Goal: Task Accomplishment & Management: Manage account settings

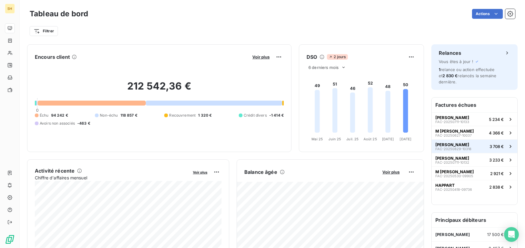
click at [469, 144] on span "[PERSON_NAME]" at bounding box center [452, 144] width 34 height 5
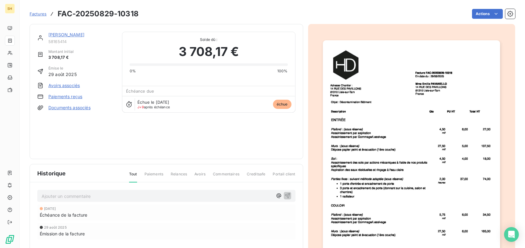
click at [84, 35] on link "[PERSON_NAME]" at bounding box center [66, 34] width 36 height 5
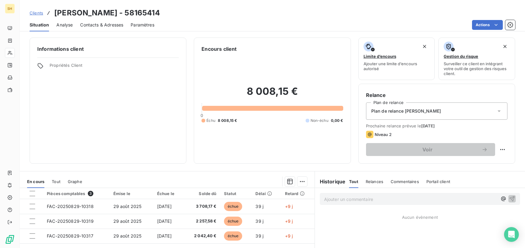
click at [107, 27] on span "Contacts & Adresses" at bounding box center [101, 25] width 43 height 6
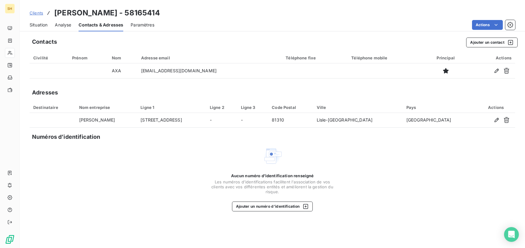
click at [46, 27] on span "Situation" at bounding box center [39, 25] width 18 height 6
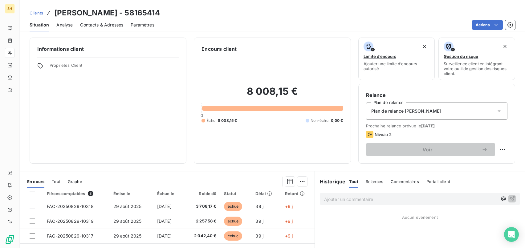
click at [109, 22] on span "Contacts & Adresses" at bounding box center [101, 25] width 43 height 6
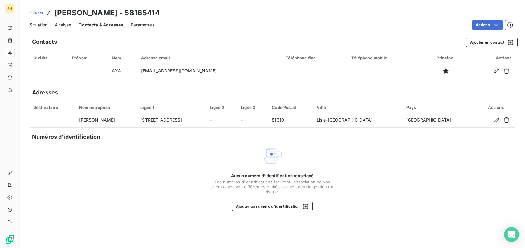
click at [39, 24] on span "Situation" at bounding box center [39, 25] width 18 height 6
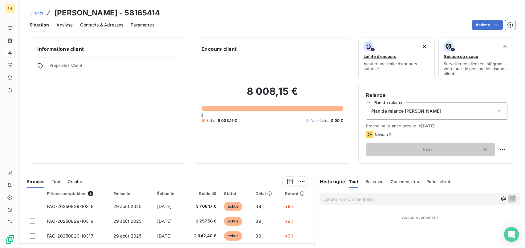
click at [442, 116] on div "Plan de relance [PERSON_NAME]" at bounding box center [436, 111] width 141 height 17
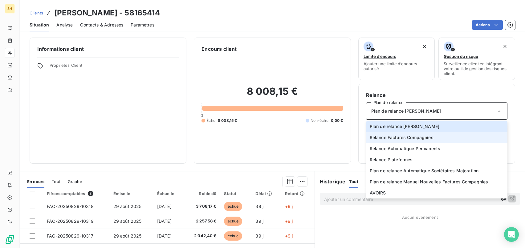
click at [431, 136] on span "Relance Factures Compagnies" at bounding box center [402, 138] width 64 height 6
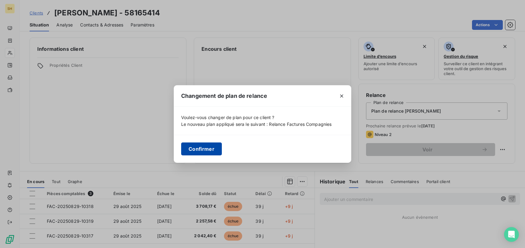
click at [195, 150] on button "Confirmer" at bounding box center [201, 149] width 41 height 13
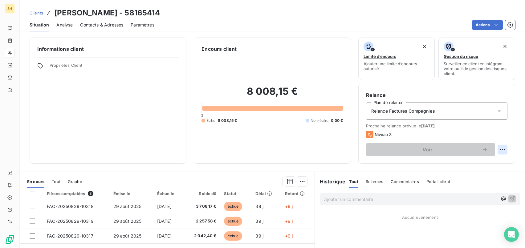
click at [498, 148] on html "SH Clients [PERSON_NAME] - 58165414 Situation Analyse Contacts & Adresses Param…" at bounding box center [262, 124] width 525 height 248
click at [500, 168] on div "Replanifier cette action" at bounding box center [477, 163] width 60 height 15
click at [493, 164] on div "Replanifier cette action" at bounding box center [477, 163] width 55 height 10
select select "9"
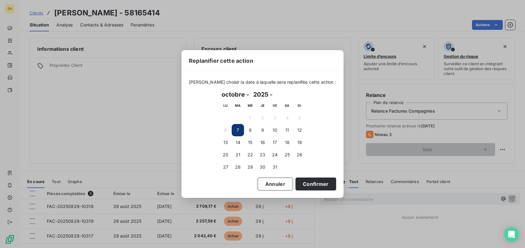
click at [317, 192] on div "[PERSON_NAME] choisir la date à laquelle sera replanifée cette action : [DATE] …" at bounding box center [262, 135] width 162 height 126
click at [317, 186] on button "Confirmer" at bounding box center [316, 184] width 41 height 13
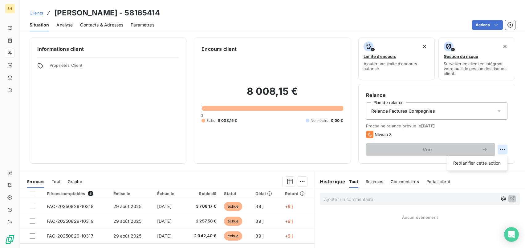
click at [507, 150] on html "SH Clients [PERSON_NAME] - 58165414 Situation Analyse Contacts & Adresses Param…" at bounding box center [262, 124] width 525 height 248
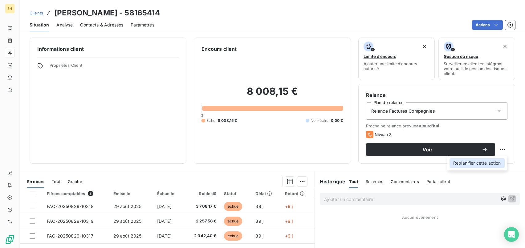
click at [479, 161] on div "Replanifier cette action" at bounding box center [477, 163] width 55 height 10
select select "9"
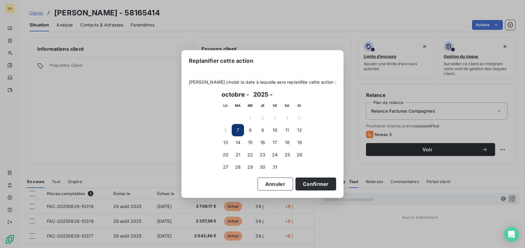
click at [241, 130] on button "7" at bounding box center [238, 130] width 12 height 12
click at [320, 187] on button "Confirmer" at bounding box center [316, 184] width 41 height 13
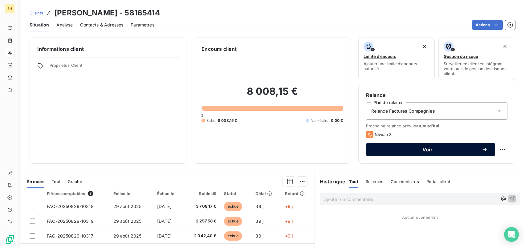
click at [460, 153] on button "Voir" at bounding box center [430, 149] width 129 height 13
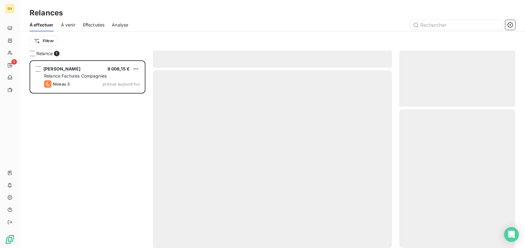
scroll to position [188, 116]
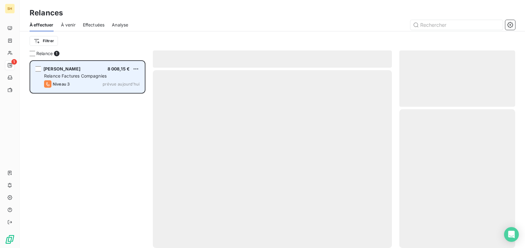
click at [59, 92] on div "[PERSON_NAME] 8 008,15 € Relance Factures Compagnies Niveau 3 prévue [DATE]" at bounding box center [88, 76] width 114 height 31
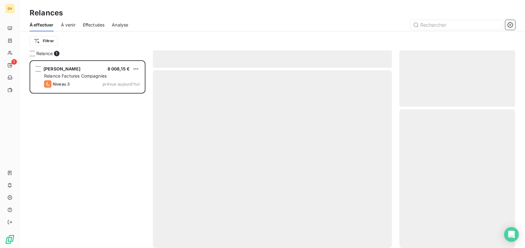
click at [70, 25] on span "À venir" at bounding box center [68, 25] width 14 height 6
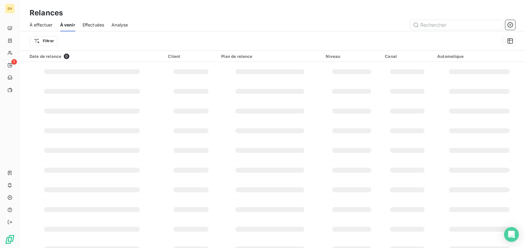
click at [46, 26] on span "À effectuer" at bounding box center [41, 25] width 23 height 6
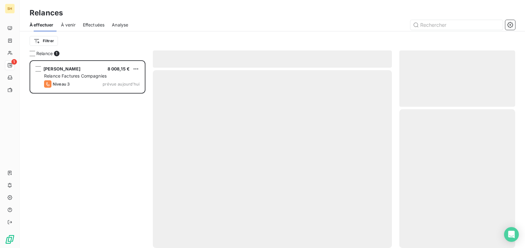
scroll to position [188, 116]
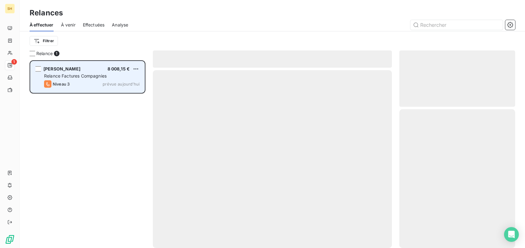
click at [105, 80] on div "[PERSON_NAME] 8 008,15 € Relance Factures Compagnies Niveau 3 prévue [DATE]" at bounding box center [88, 76] width 114 height 31
click at [74, 65] on div "[PERSON_NAME] 8 008,15 € Relance Factures Compagnies Niveau 3 prévue [DATE]" at bounding box center [88, 76] width 114 height 31
click at [84, 84] on div "Niveau 3 prévue aujourd’hui" at bounding box center [92, 83] width 96 height 7
click at [68, 66] on span "[PERSON_NAME]" at bounding box center [61, 68] width 37 height 5
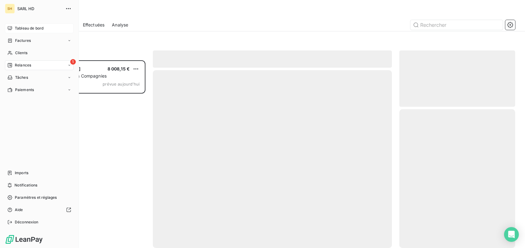
click at [9, 29] on icon at bounding box center [9, 28] width 5 height 5
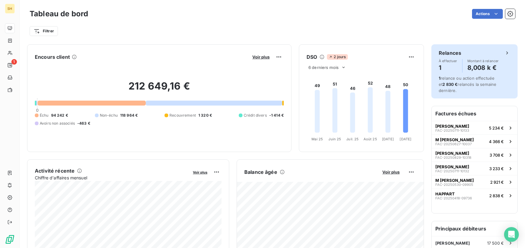
click at [463, 71] on div "À effectuer 1 Montant à relancer 8,008 k €" at bounding box center [474, 66] width 71 height 14
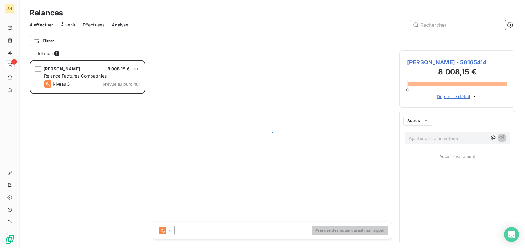
scroll to position [188, 116]
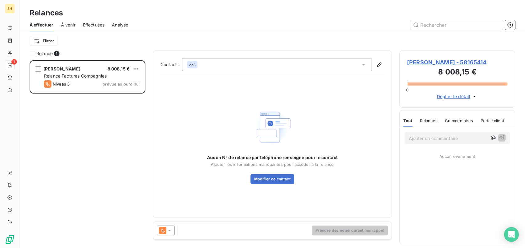
click at [173, 230] on div at bounding box center [166, 231] width 18 height 10
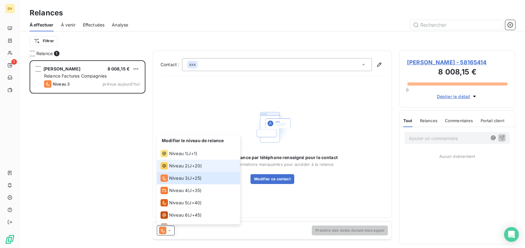
click at [188, 165] on div "Niveau 2 ( J+20 )" at bounding box center [181, 165] width 41 height 7
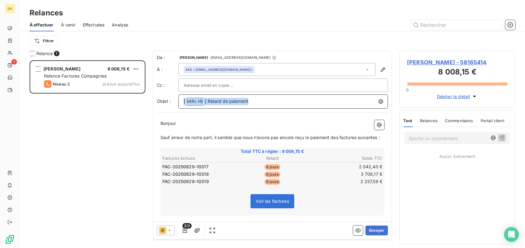
drag, startPoint x: 258, startPoint y: 100, endPoint x: 145, endPoint y: 100, distance: 112.5
click at [145, 100] on div "Relance 1 [PERSON_NAME] 8 008,15 € Relance Factures Compagnies Niveau 3 prévue …" at bounding box center [272, 150] width 505 height 198
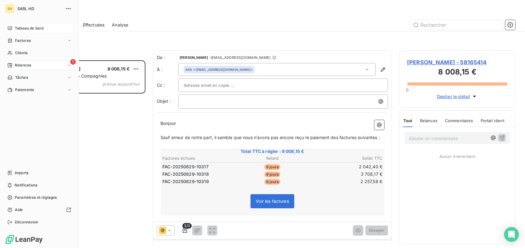
click at [10, 27] on icon at bounding box center [9, 28] width 5 height 5
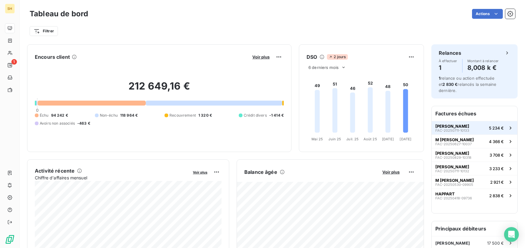
click at [469, 130] on div "[PERSON_NAME] GANTIN FAC-20250711-10133" at bounding box center [452, 128] width 34 height 9
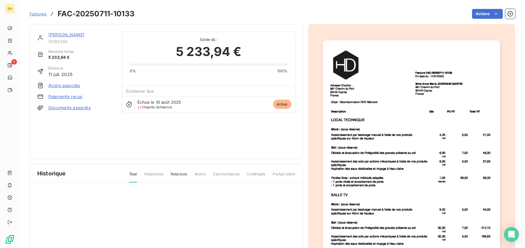
click at [84, 36] on link "[PERSON_NAME]" at bounding box center [66, 34] width 36 height 5
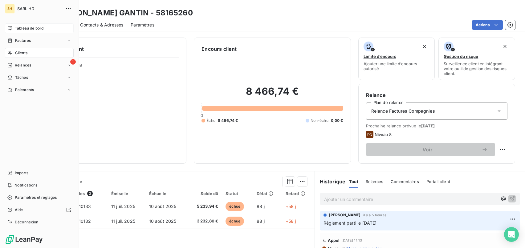
click at [16, 31] on span "Tableau de bord" at bounding box center [29, 29] width 29 height 6
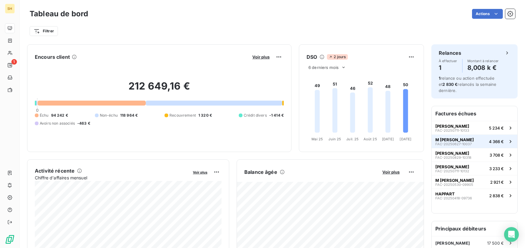
click at [458, 143] on span "FAC-20250627-10037" at bounding box center [453, 144] width 36 height 4
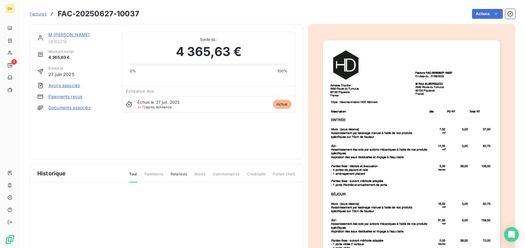
click at [87, 35] on link "M [PERSON_NAME]" at bounding box center [68, 34] width 41 height 5
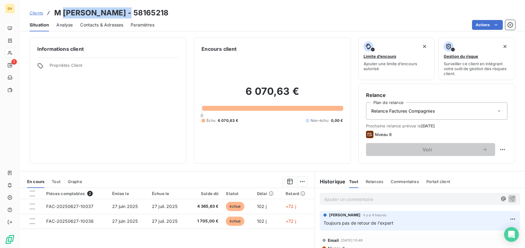
drag, startPoint x: 128, startPoint y: 12, endPoint x: 63, endPoint y: 12, distance: 64.4
click at [63, 12] on h3 "M [PERSON_NAME] - 58165218" at bounding box center [111, 12] width 114 height 11
copy h3 "[PERSON_NAME]"
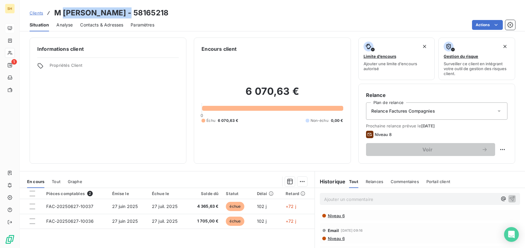
scroll to position [35, 0]
click at [336, 215] on span "Niveau 6" at bounding box center [336, 214] width 18 height 5
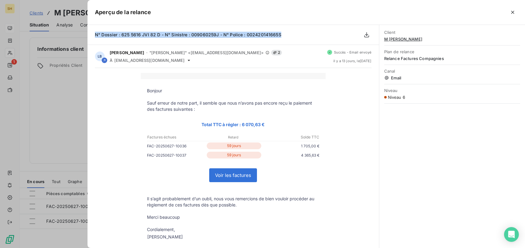
drag, startPoint x: 280, startPoint y: 35, endPoint x: 95, endPoint y: 36, distance: 185.2
click at [95, 36] on div "N° Dossier : 625 5616 JVI 82 D - N° Sinistre : 009060259J - N° Police : 0024201…" at bounding box center [234, 35] width 292 height 20
copy span "N° Dossier : 625 5616 JVI 82 D - N° Sinistre : 009060259J - N° Police : 0024201…"
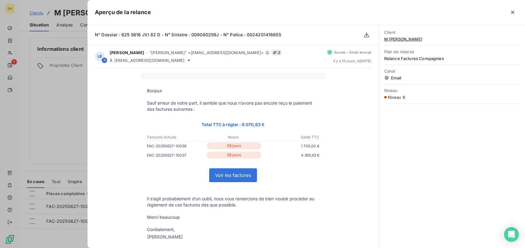
click at [76, 93] on div at bounding box center [262, 124] width 525 height 248
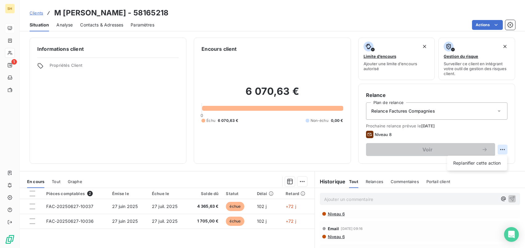
click at [504, 153] on html "SH 1 Clients M [PERSON_NAME] - 58165218 Situation Analyse Contacts & Adresses P…" at bounding box center [262, 124] width 525 height 248
click at [492, 162] on div "Replanifier cette action" at bounding box center [477, 163] width 55 height 10
select select "9"
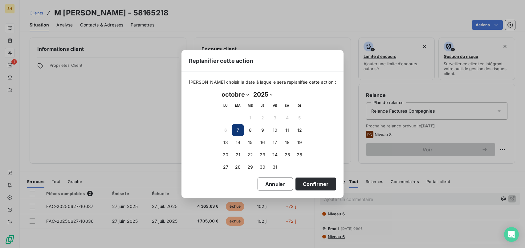
click at [239, 127] on button "7" at bounding box center [238, 130] width 12 height 12
click at [304, 184] on button "Confirmer" at bounding box center [316, 184] width 41 height 13
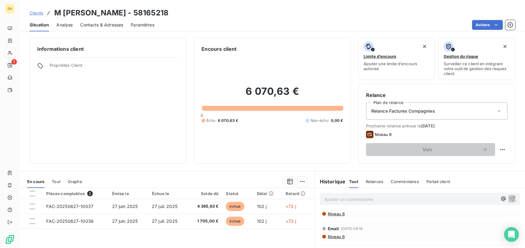
scroll to position [0, 0]
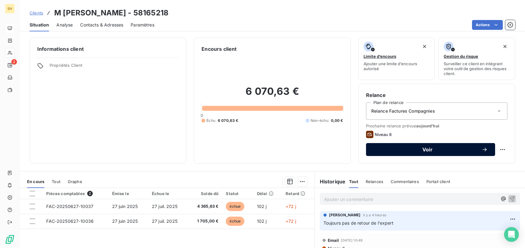
click at [483, 149] on icon "button" at bounding box center [485, 150] width 6 height 6
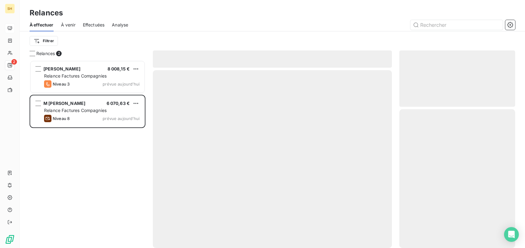
scroll to position [188, 116]
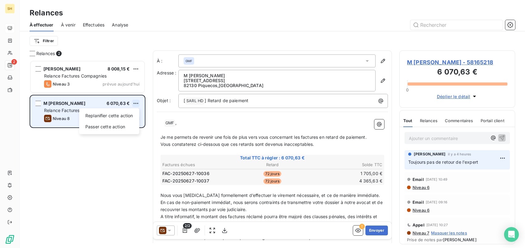
click at [135, 103] on html "SH 2 Relances À effectuer À venir Effectuées Analyse Filtrer Relances 2 [PERSON…" at bounding box center [262, 124] width 525 height 248
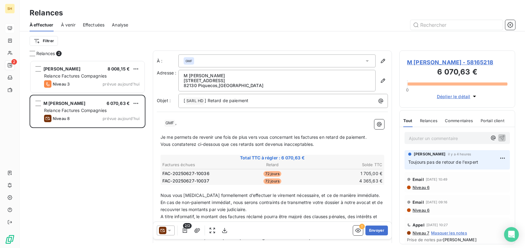
click at [172, 233] on icon at bounding box center [169, 231] width 6 height 6
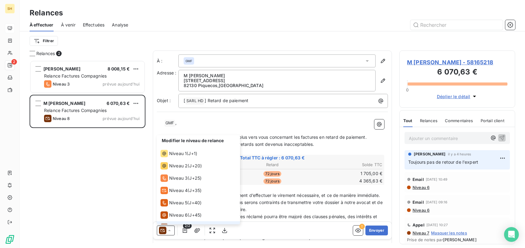
scroll to position [22, 0]
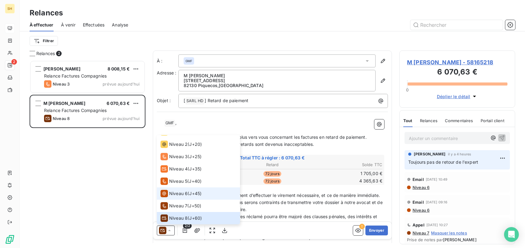
click at [186, 193] on span "Niveau 6" at bounding box center [178, 194] width 18 height 6
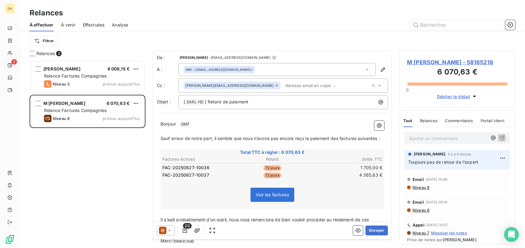
click at [276, 85] on icon at bounding box center [277, 86] width 2 height 2
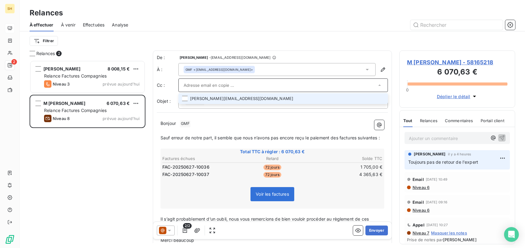
click at [247, 122] on p "Bonjour ﻿ GMF ﻿ ﻿" at bounding box center [273, 123] width 224 height 7
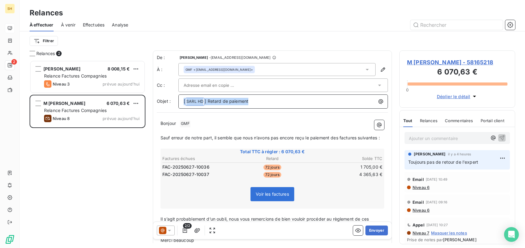
drag, startPoint x: 256, startPoint y: 99, endPoint x: 155, endPoint y: 97, distance: 101.7
click at [155, 97] on div "De : [PERSON_NAME] - [EMAIL_ADDRESS][DOMAIN_NAME] À : GMF <[EMAIL_ADDRESS][DOMA…" at bounding box center [272, 162] width 239 height 222
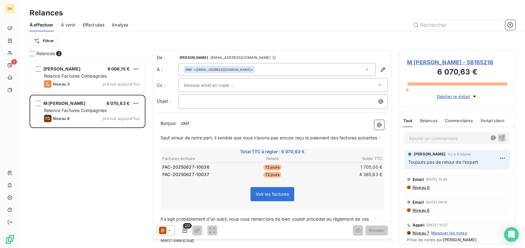
click at [422, 188] on span "Niveau 6" at bounding box center [421, 187] width 18 height 5
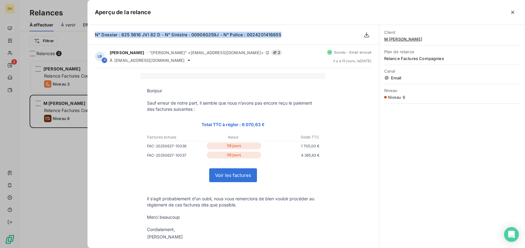
drag, startPoint x: 285, startPoint y: 33, endPoint x: 101, endPoint y: 30, distance: 183.7
click at [101, 30] on div "N° Dossier : 625 5616 JVI 82 D - N° Sinistre : 009060259J - N° Police : 0024201…" at bounding box center [234, 35] width 292 height 20
copy span "N° Dossier : 625 5616 JVI 82 D - N° Sinistre : 009060259J - N° Police : 0024201…"
drag, startPoint x: 512, startPoint y: 11, endPoint x: 322, endPoint y: 89, distance: 205.0
click at [511, 12] on icon "button" at bounding box center [513, 12] width 6 height 6
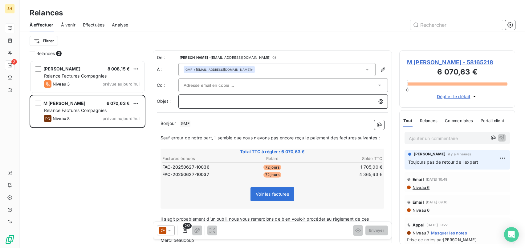
click at [269, 98] on p "﻿" at bounding box center [285, 101] width 202 height 7
click at [210, 125] on p "Bonjour ﻿ GMF ﻿ ﻿" at bounding box center [273, 123] width 224 height 7
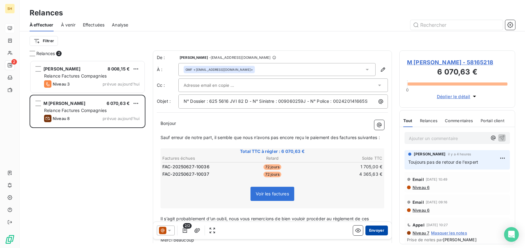
click at [380, 229] on button "Envoyer" at bounding box center [376, 231] width 22 height 10
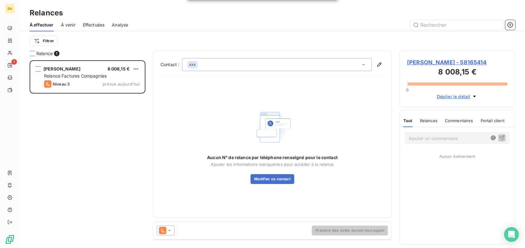
click at [58, 143] on div "[PERSON_NAME] 8 008,15 € Relance Factures Compagnies Niveau 3 prévue [DATE]" at bounding box center [88, 154] width 116 height 188
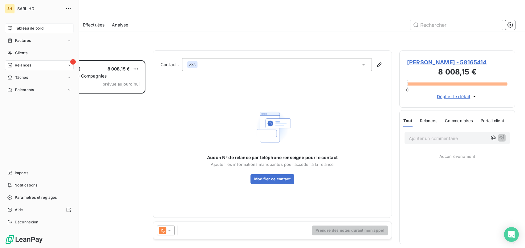
click at [8, 25] on div "Tableau de bord" at bounding box center [39, 28] width 69 height 10
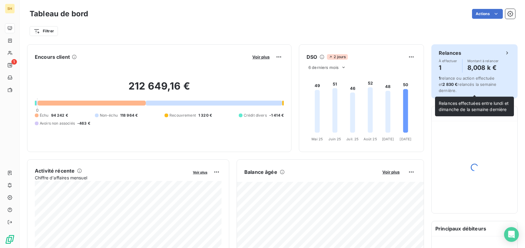
click at [465, 76] on span "1 relance ou action effectuée et 2 830 € relancés la semaine dernière." at bounding box center [468, 84] width 58 height 17
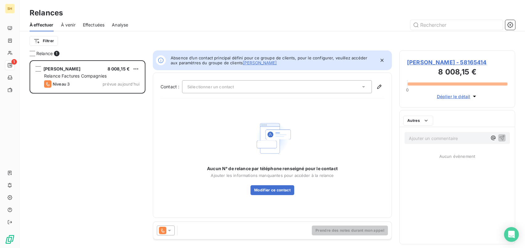
scroll to position [188, 116]
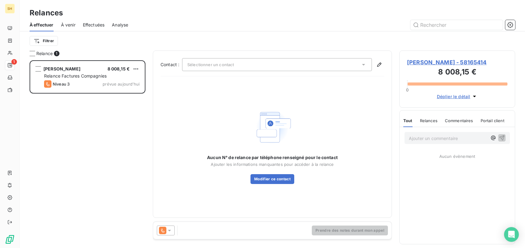
click at [467, 63] on span "[PERSON_NAME] - 58165414" at bounding box center [457, 62] width 100 height 8
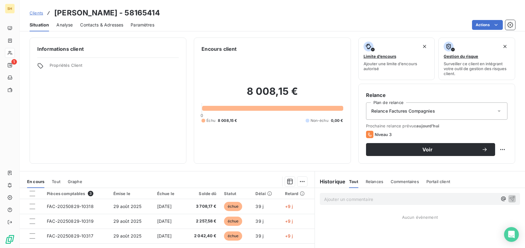
click at [104, 26] on span "Contacts & Adresses" at bounding box center [101, 25] width 43 height 6
